Goal: Task Accomplishment & Management: Complete application form

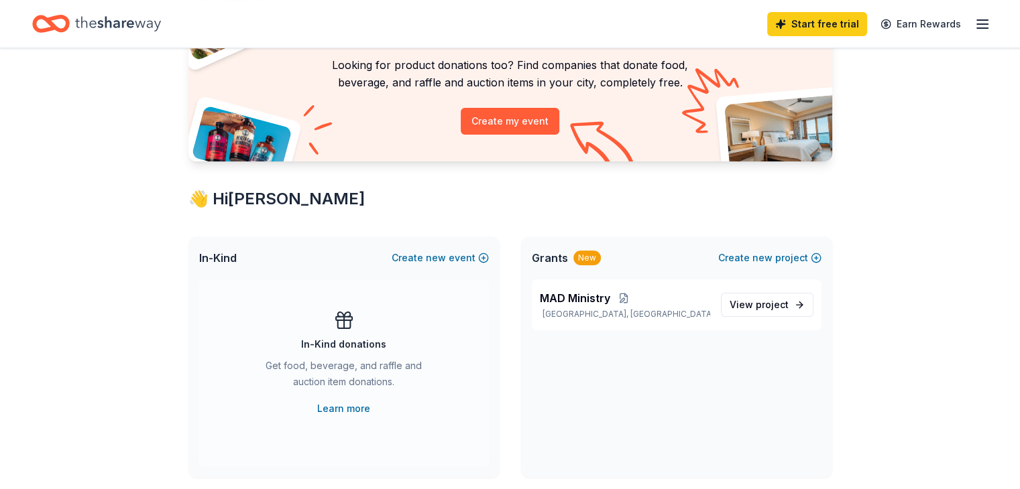
scroll to position [134, 0]
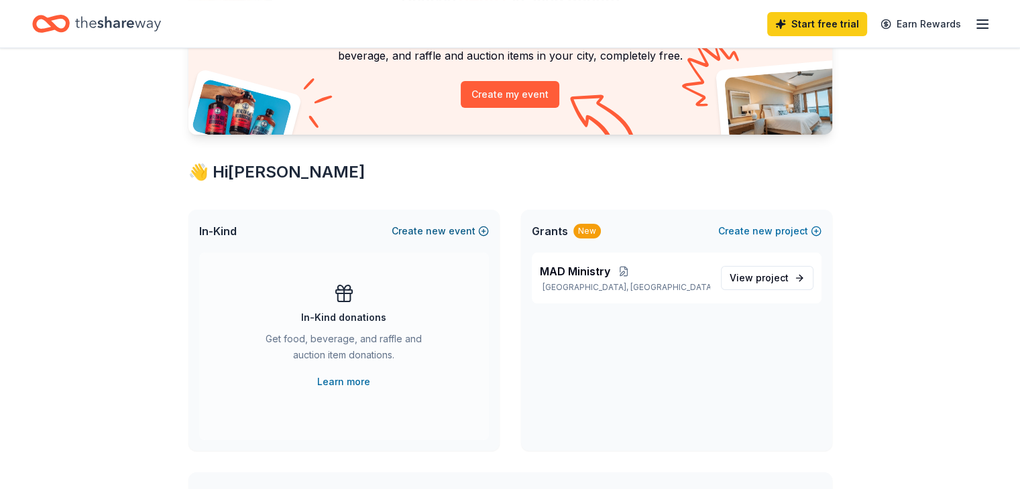
click at [481, 231] on button "Create new event" at bounding box center [440, 231] width 97 height 16
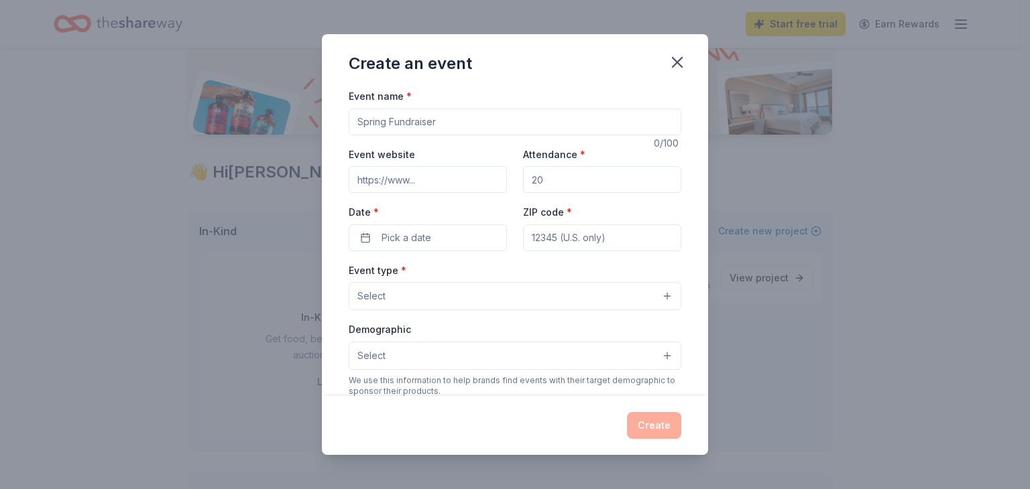
click at [481, 231] on button "Pick a date" at bounding box center [428, 238] width 158 height 27
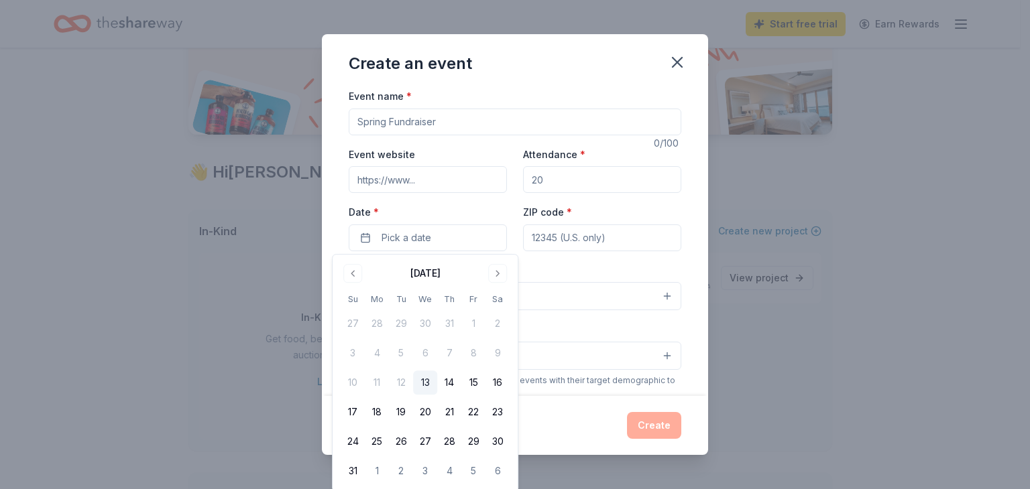
click at [485, 124] on input "Event name *" at bounding box center [515, 122] width 333 height 27
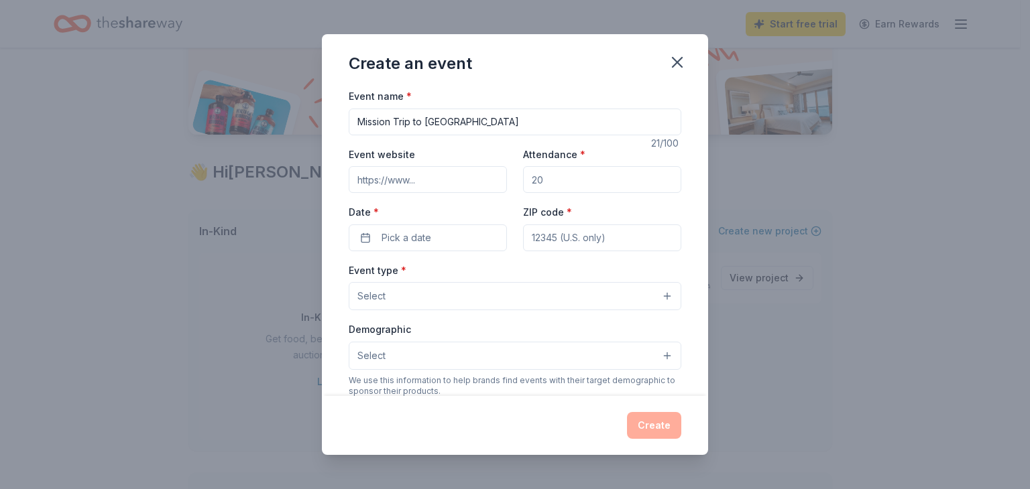
type input "Mission Trip to [GEOGRAPHIC_DATA]"
click at [462, 184] on input "Event website" at bounding box center [428, 179] width 158 height 27
click at [677, 66] on icon "button" at bounding box center [677, 62] width 19 height 19
click at [677, 60] on icon "button" at bounding box center [677, 62] width 19 height 19
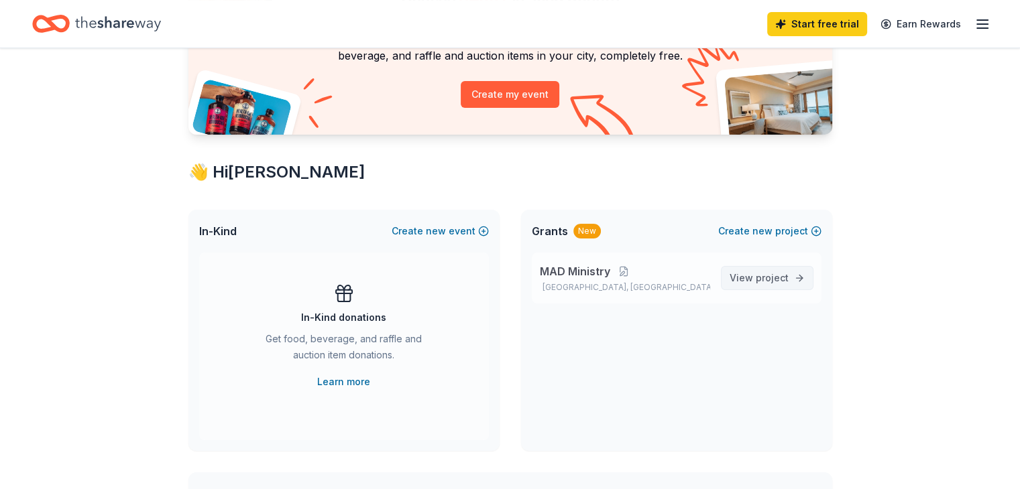
click at [775, 277] on span "project" at bounding box center [772, 277] width 33 height 11
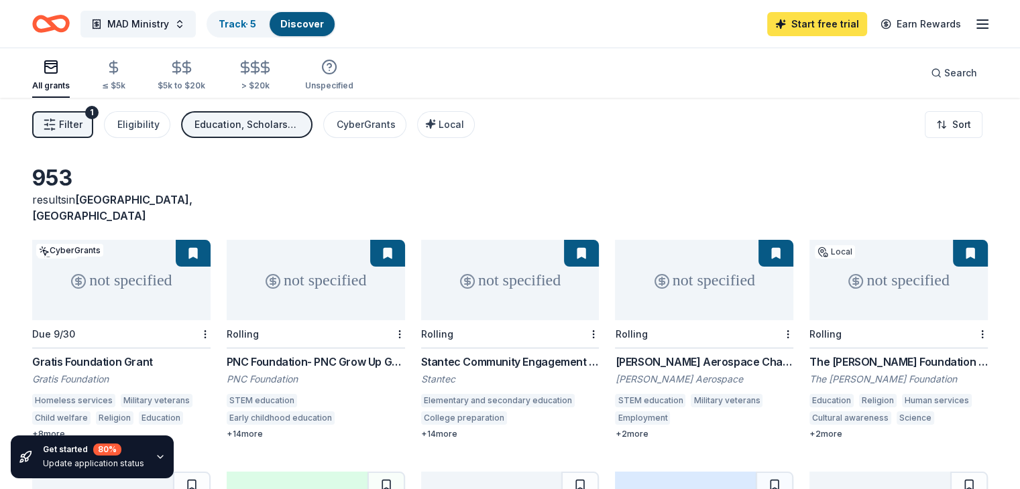
click at [811, 23] on link "Start free trial" at bounding box center [817, 24] width 100 height 24
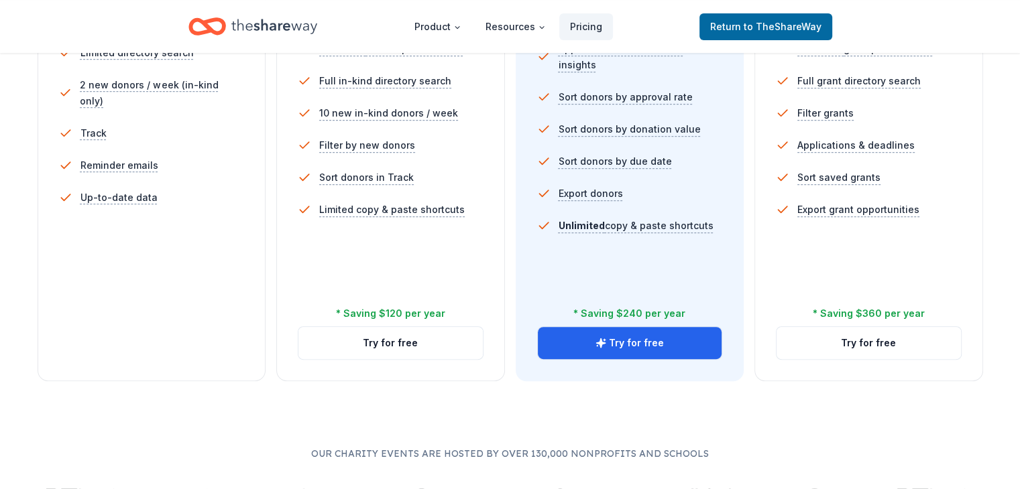
scroll to position [500, 0]
